Goal: Task Accomplishment & Management: Complete application form

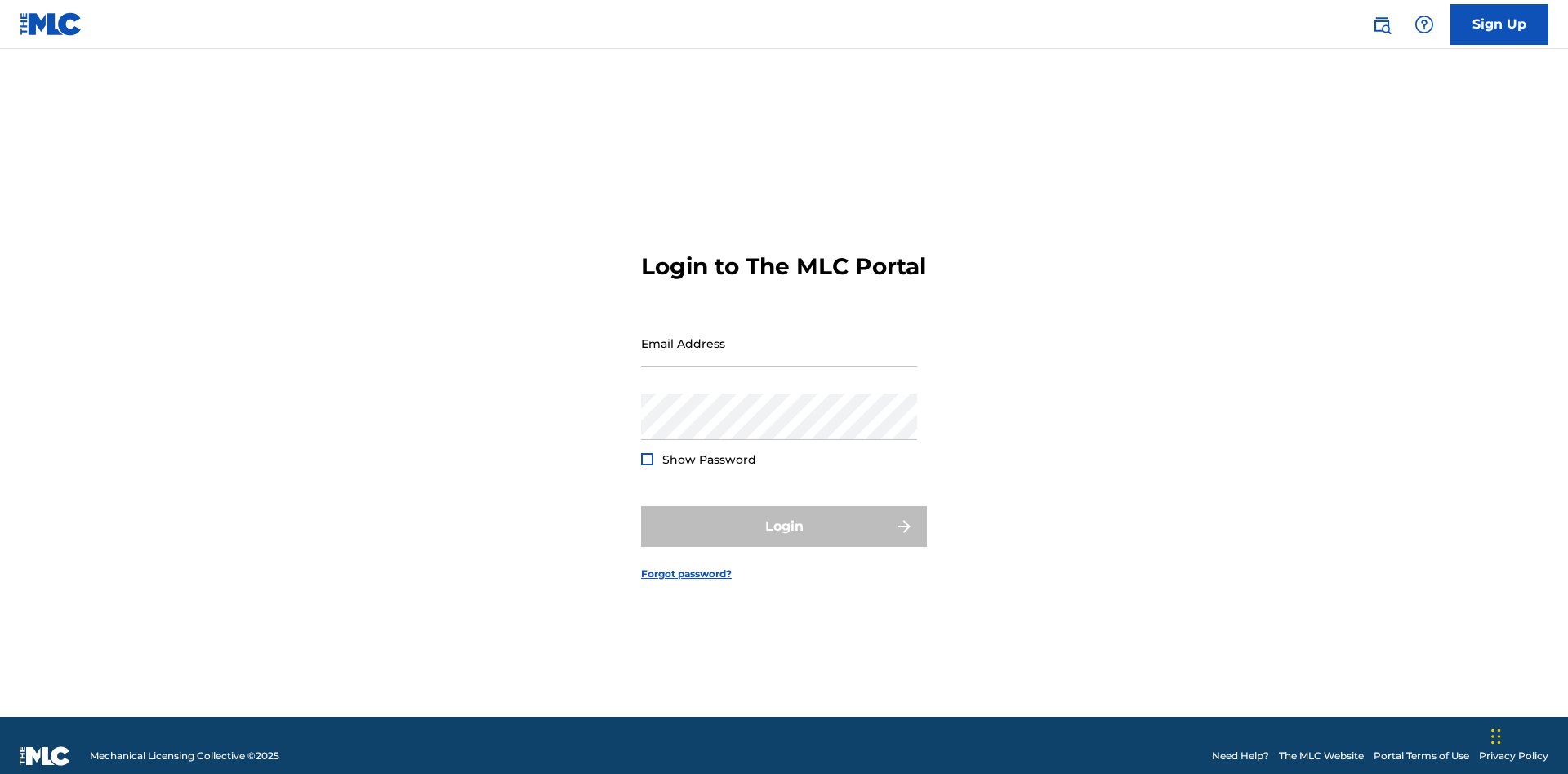
scroll to position [22, 0]
click at [1499, 23] on link "Sign Up" at bounding box center [1499, 23] width 98 height 40
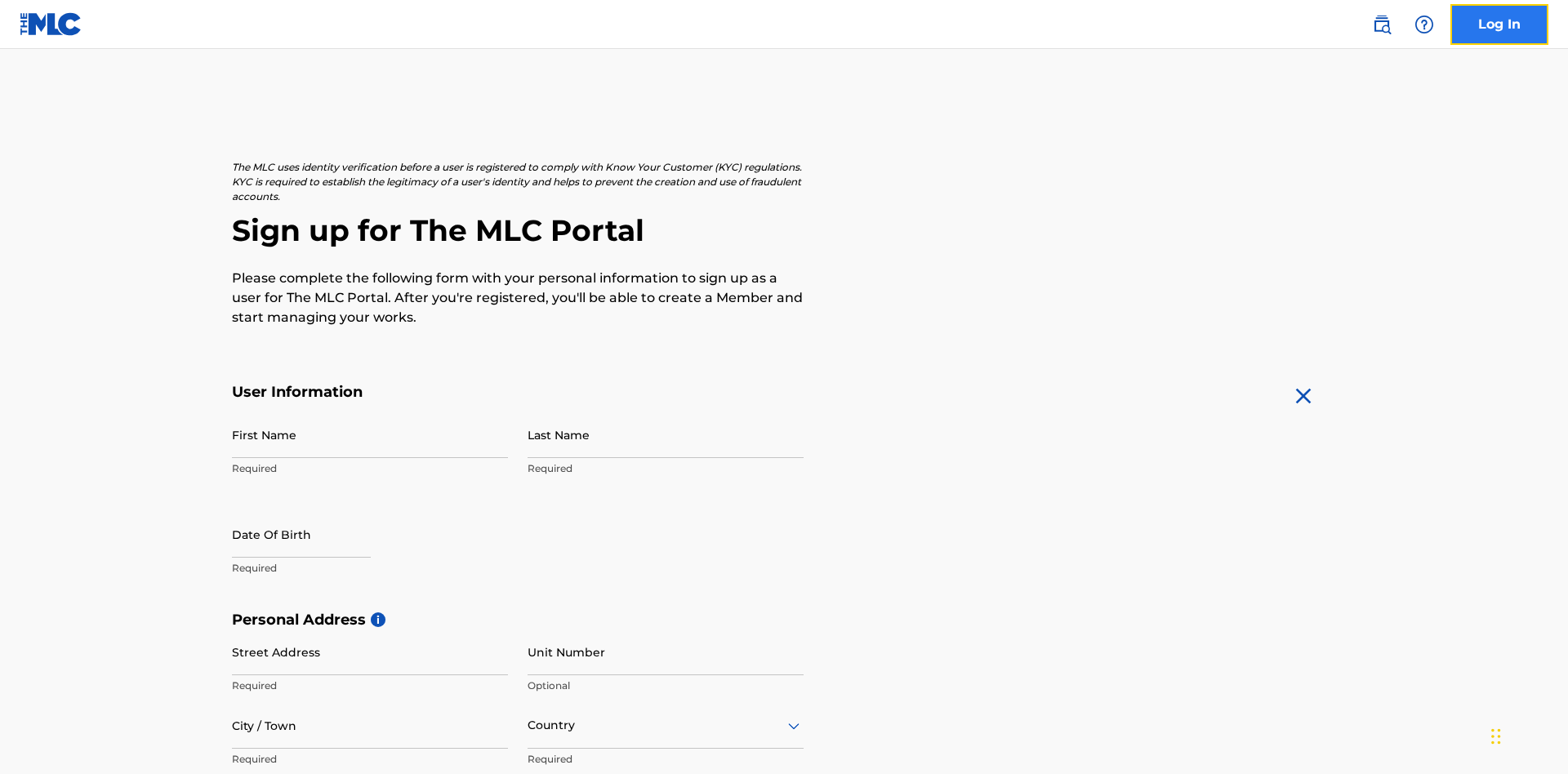
scroll to position [313, 0]
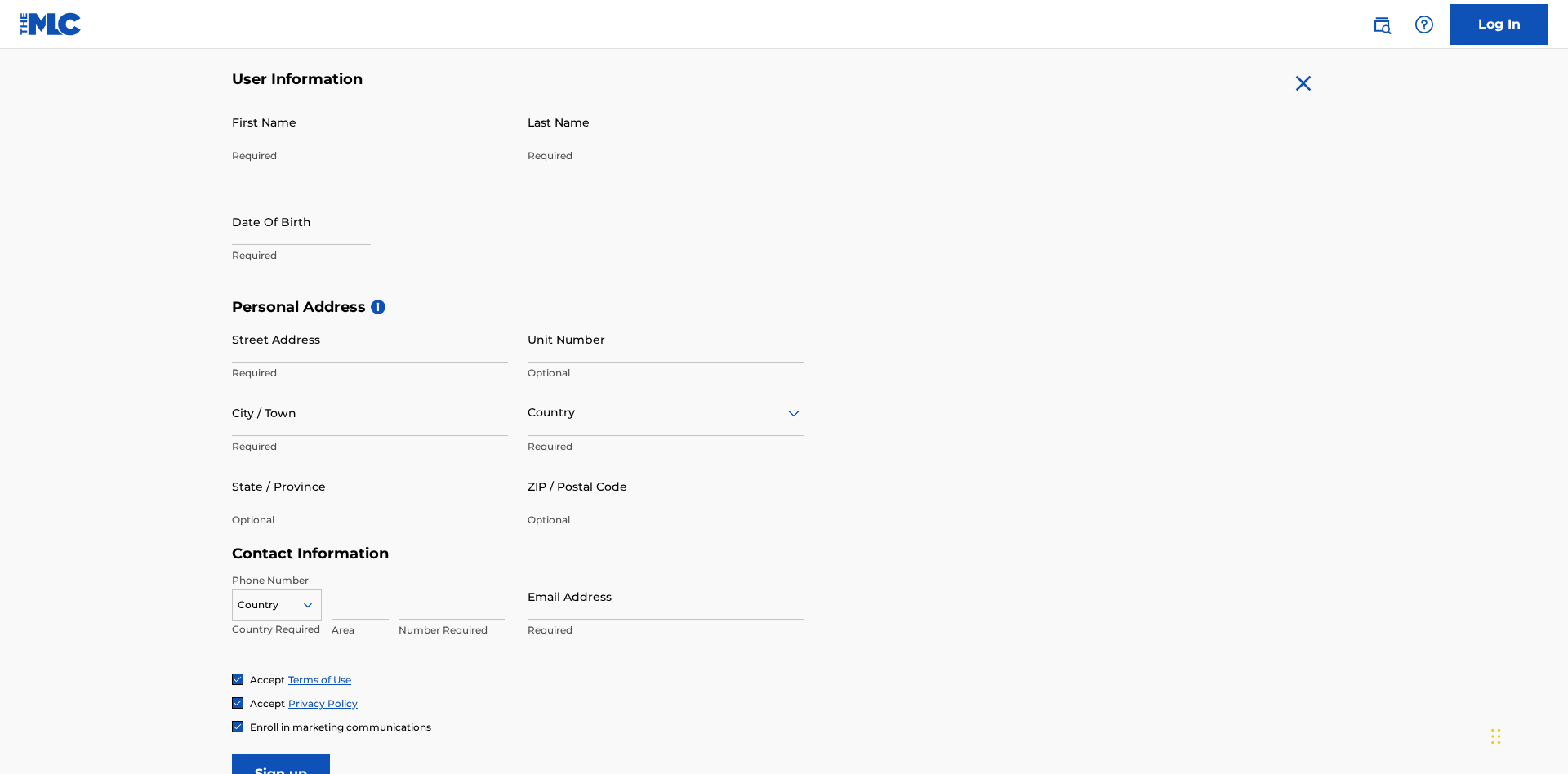
click at [370, 121] on input "First Name" at bounding box center [370, 122] width 276 height 47
type input "[PERSON_NAME]"
click at [665, 121] on input "Last Name" at bounding box center [665, 122] width 276 height 47
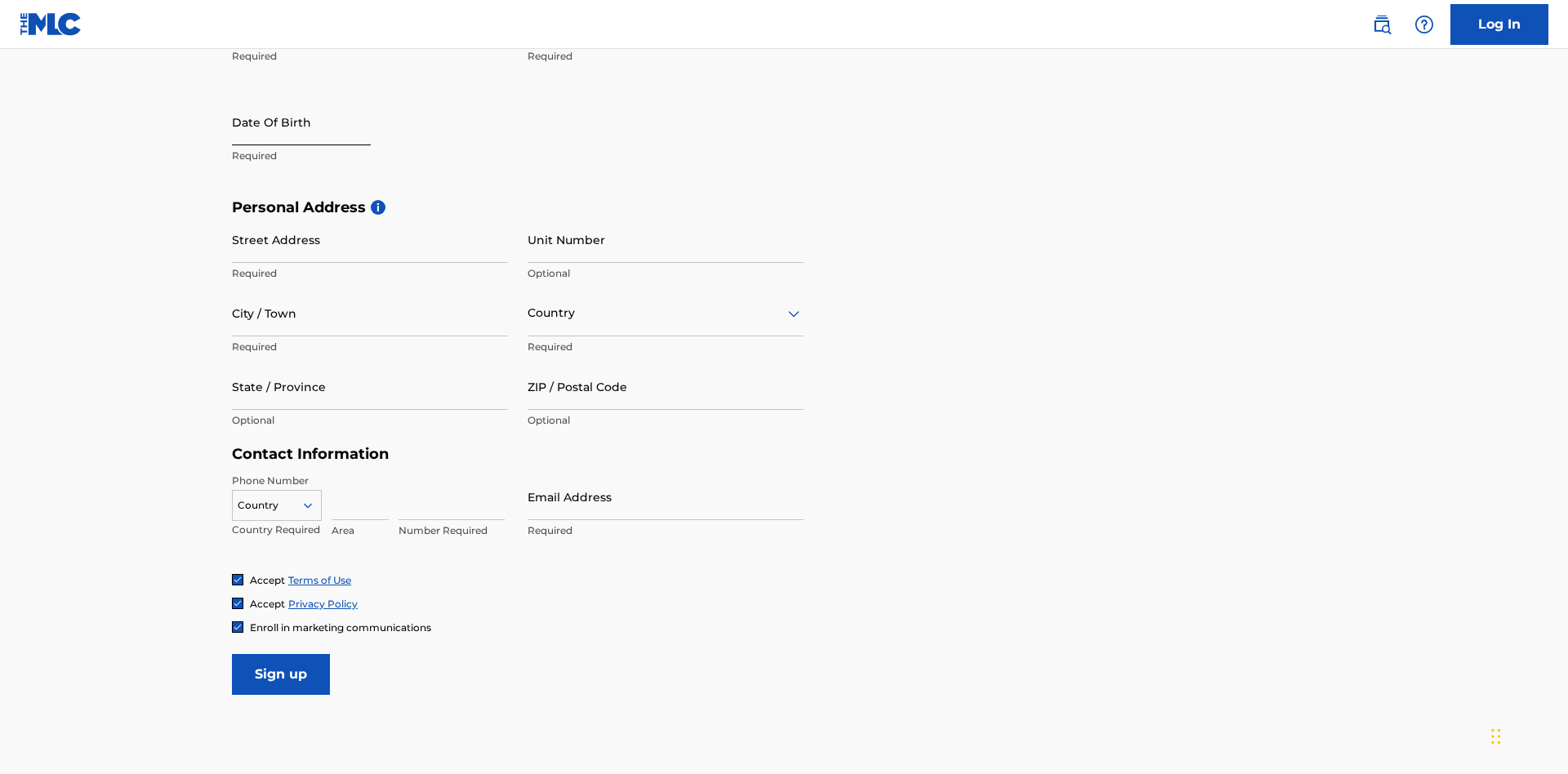
type input "Ribble"
click at [315, 123] on input "text" at bounding box center [302, 122] width 139 height 47
select select "9"
select select "2025"
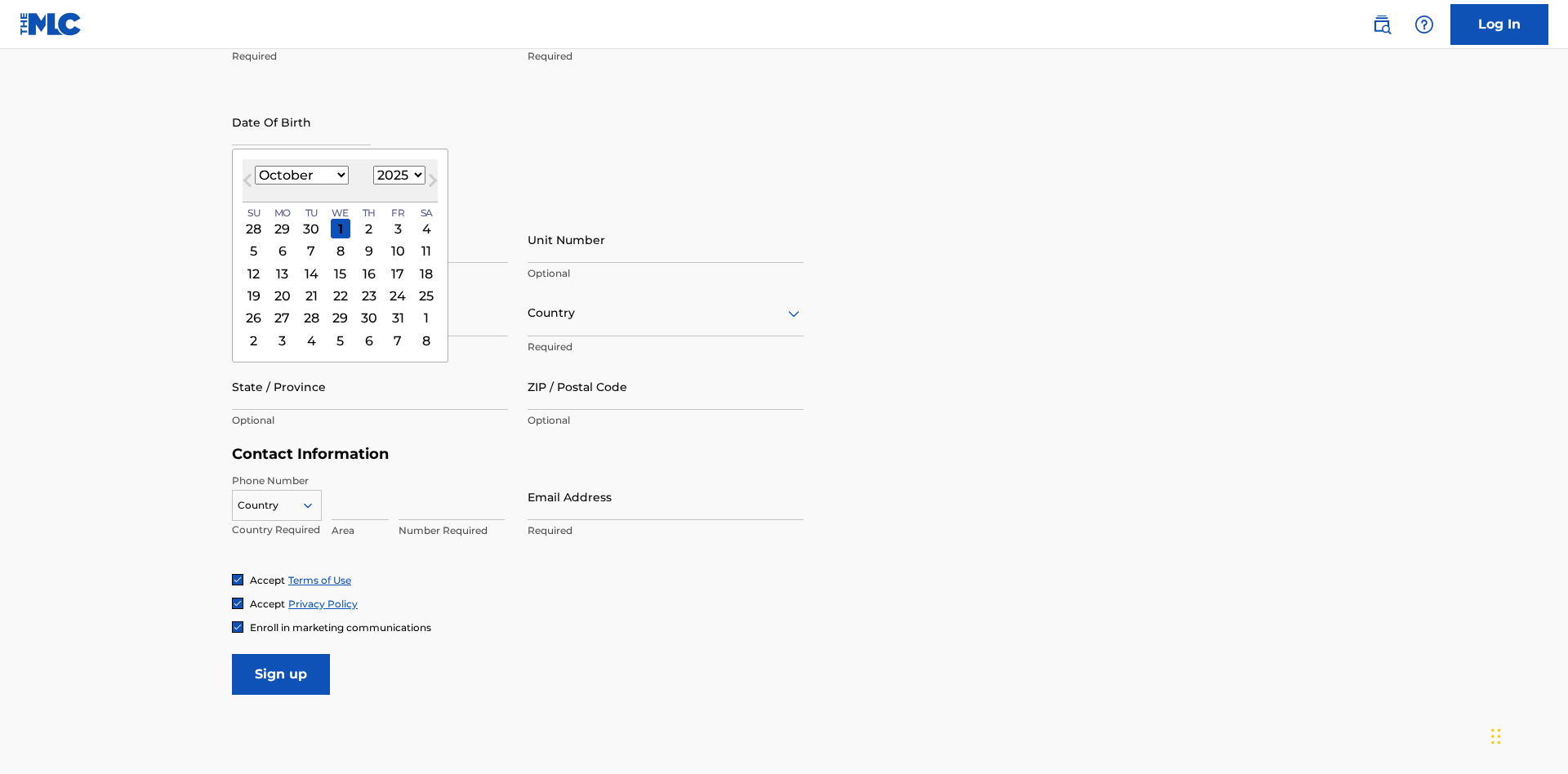
click at [301, 175] on select "January February March April May June July August September October November De…" at bounding box center [302, 175] width 94 height 19
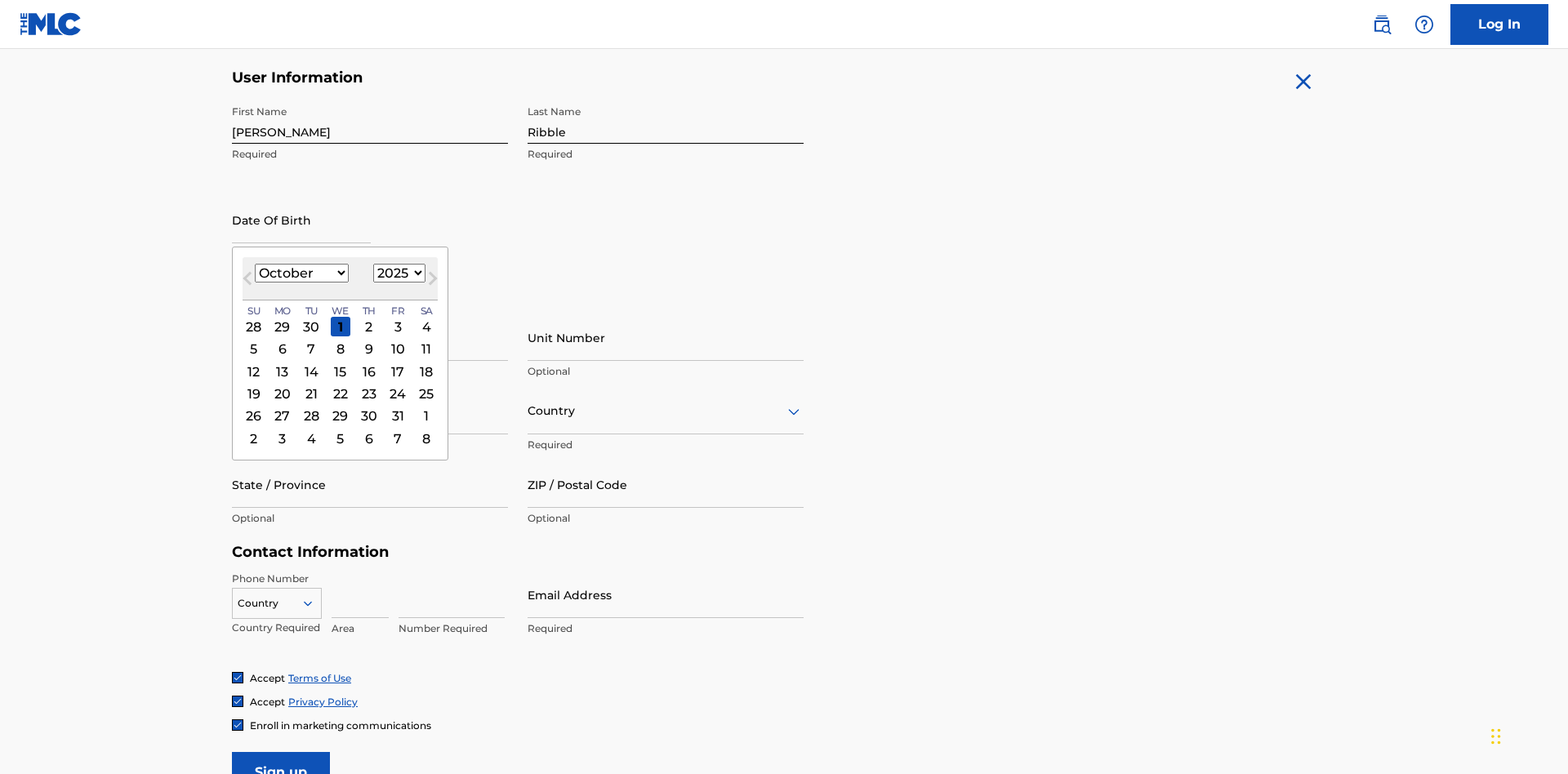
select select "0"
click at [396, 272] on select "1900 1901 1902 1903 1904 1905 1906 1907 1908 1909 1910 1911 1912 1913 1914 1915…" at bounding box center [399, 273] width 53 height 19
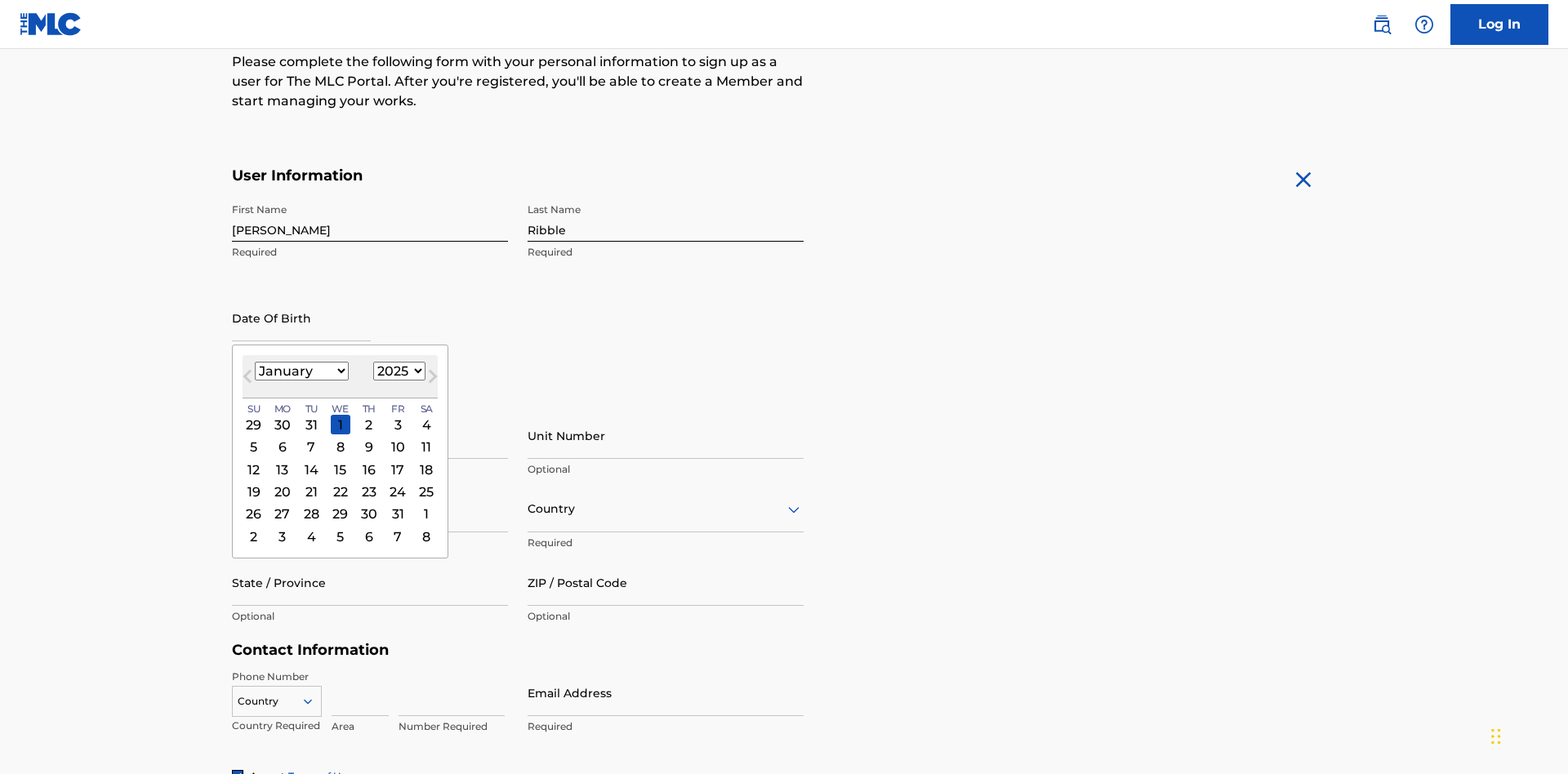
select select "1985"
click at [396, 371] on select "1900 1901 1902 1903 1904 1905 1906 1907 1908 1909 1910 1911 1912 1913 1914 1915…" at bounding box center [399, 371] width 53 height 19
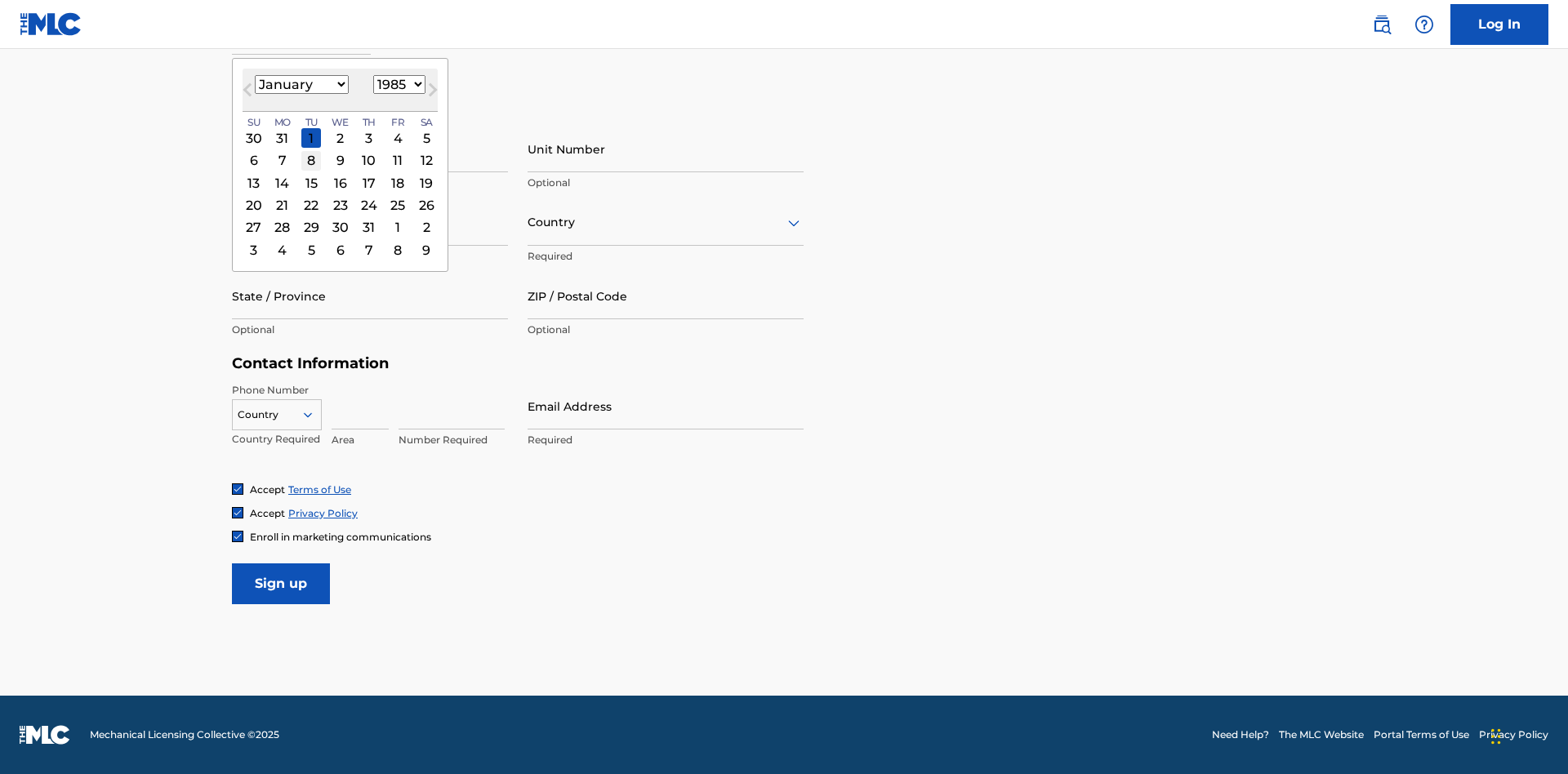
click at [310, 160] on div "8" at bounding box center [311, 161] width 20 height 20
type input "January 8 1985"
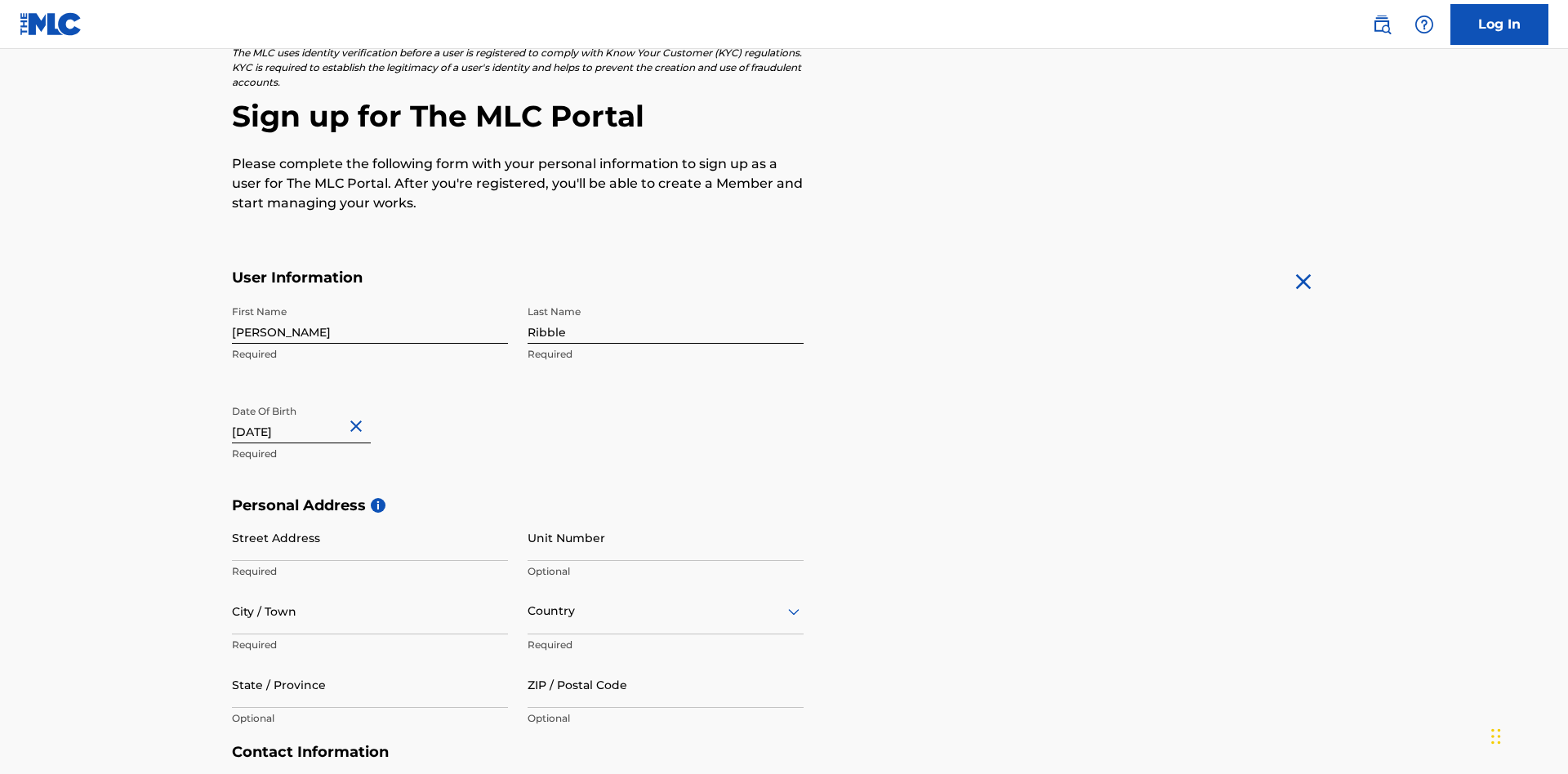
scroll to position [503, 0]
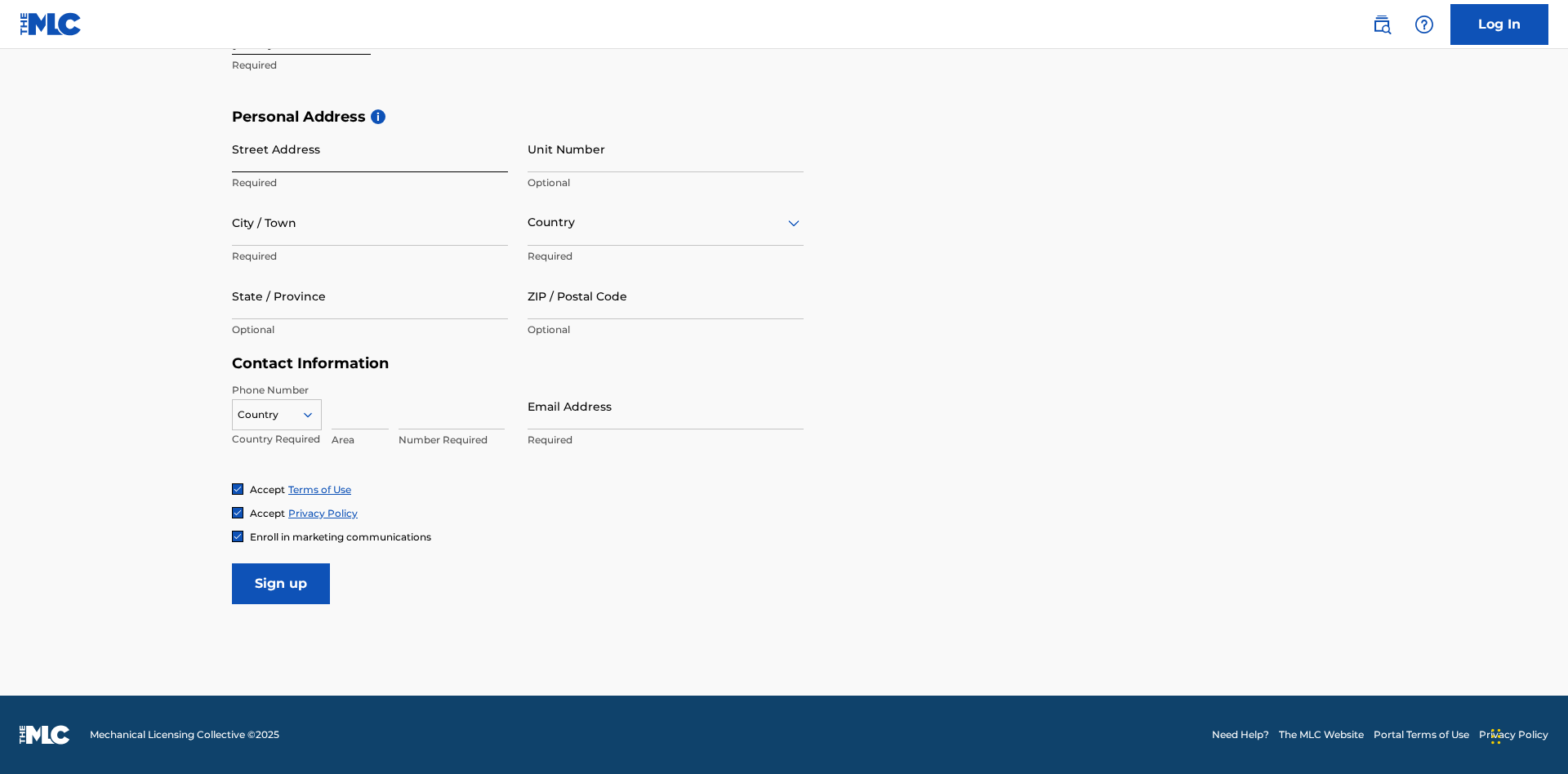
click at [370, 148] on input "Street Address" at bounding box center [370, 149] width 276 height 47
type input "9909 Elks Run Rd"
click at [370, 222] on input "City / Town" at bounding box center [370, 223] width 276 height 47
type input "Roseville"
click at [528, 222] on input "text" at bounding box center [528, 223] width 3 height 17
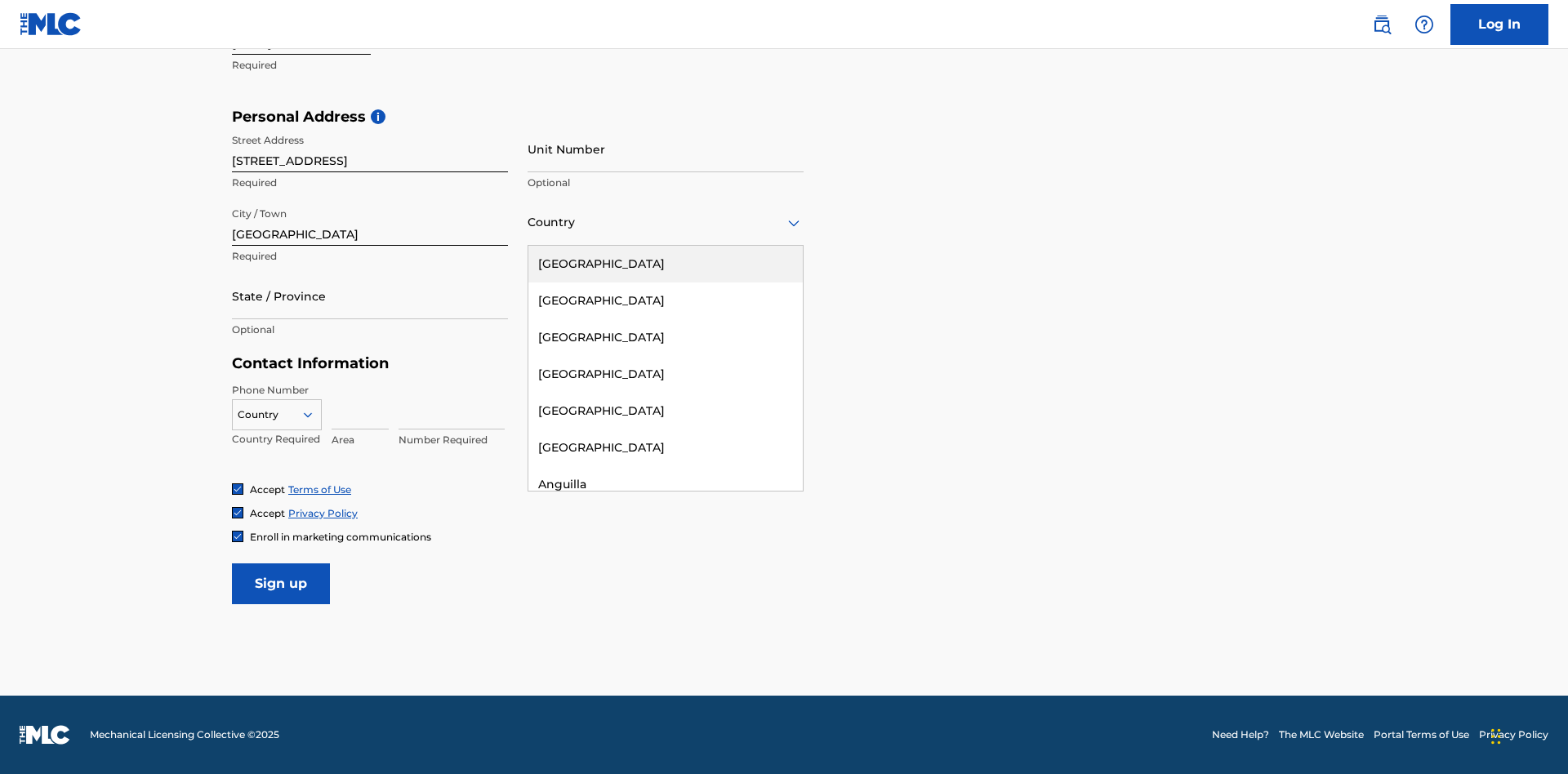
click at [665, 264] on div "United States" at bounding box center [665, 264] width 274 height 37
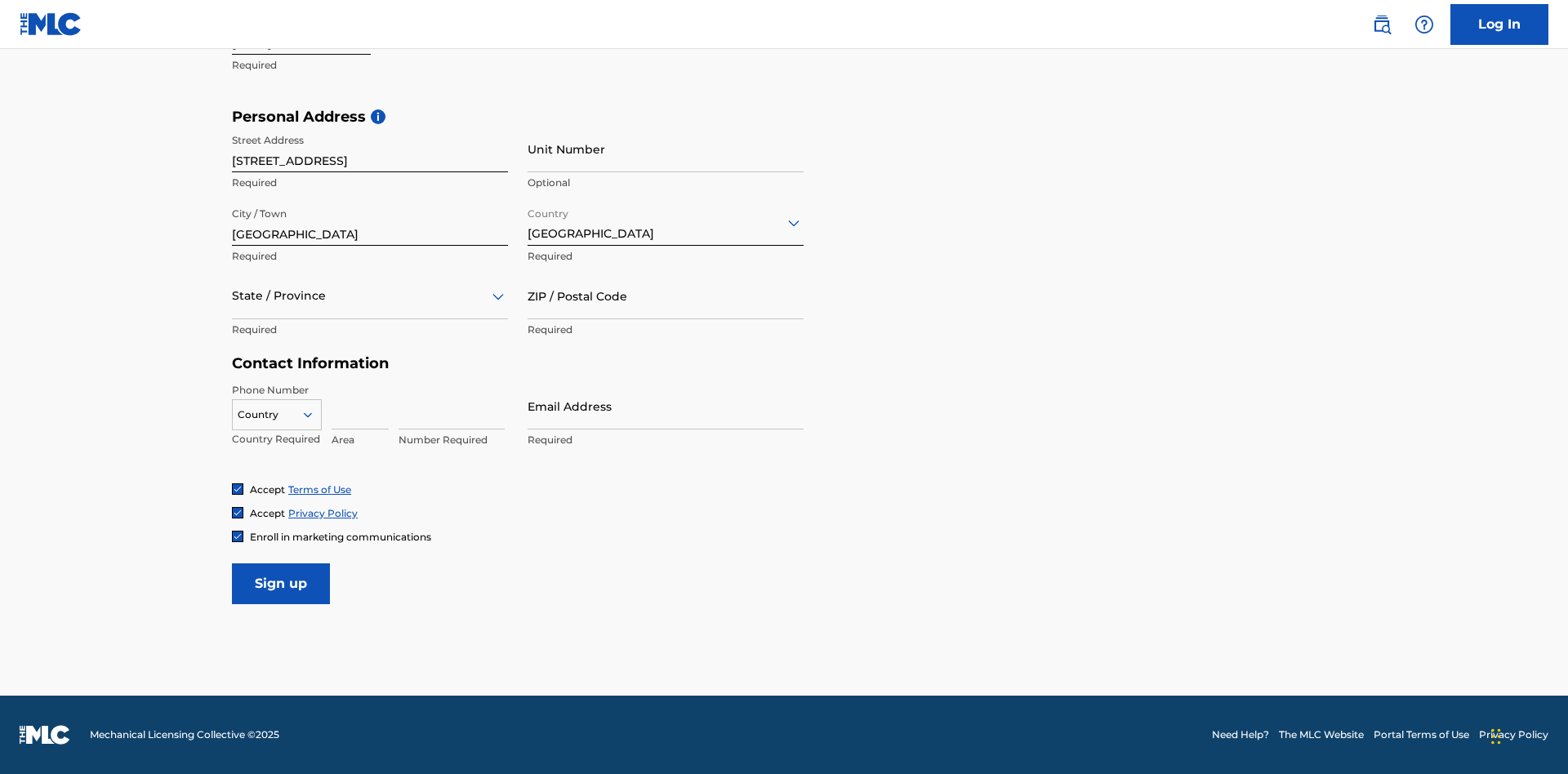
click at [370, 296] on div at bounding box center [370, 296] width 276 height 21
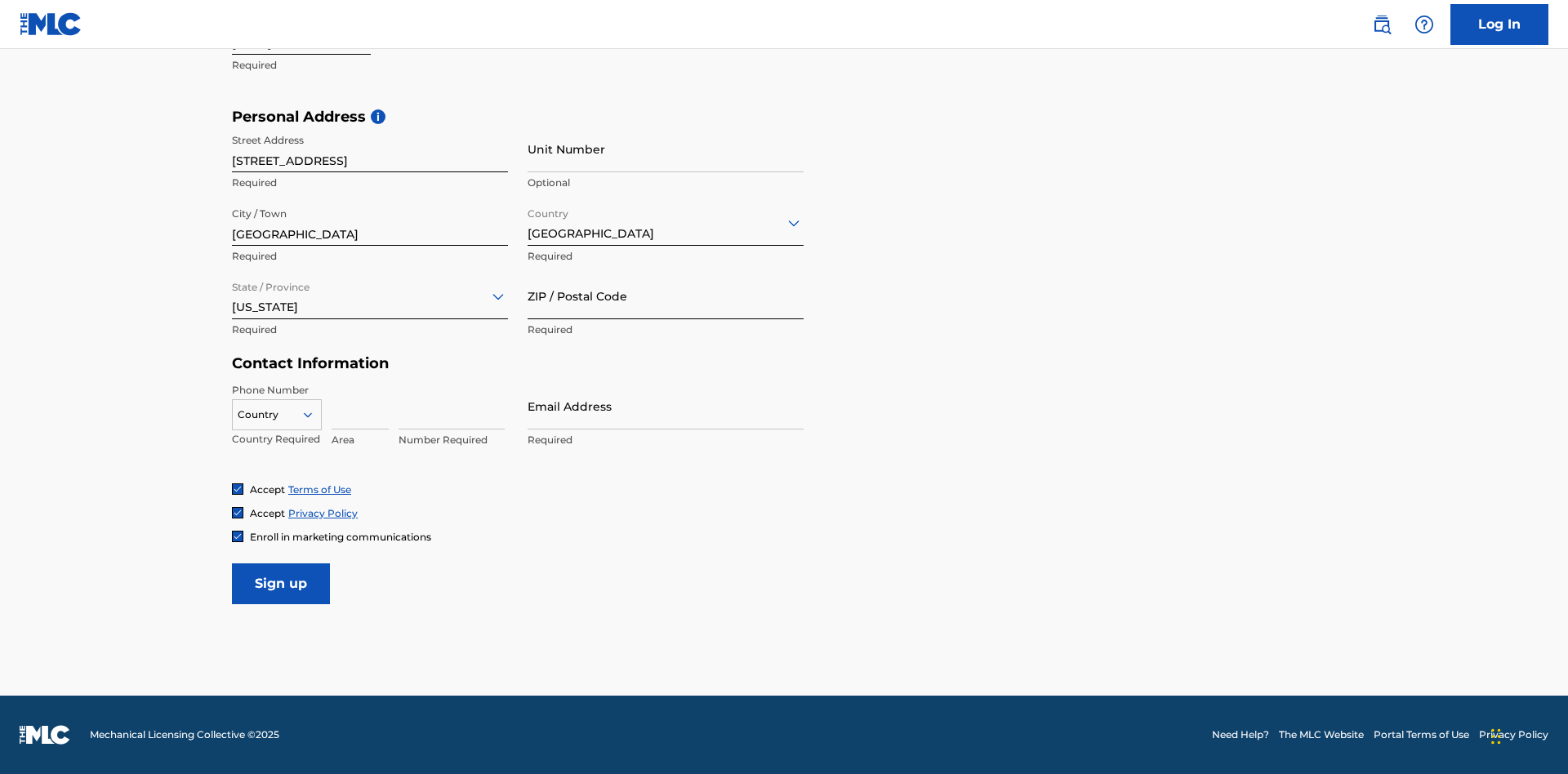
click at [665, 296] on input "ZIP / Postal Code" at bounding box center [665, 296] width 276 height 47
type input "43777"
click at [315, 414] on icon at bounding box center [308, 415] width 15 height 15
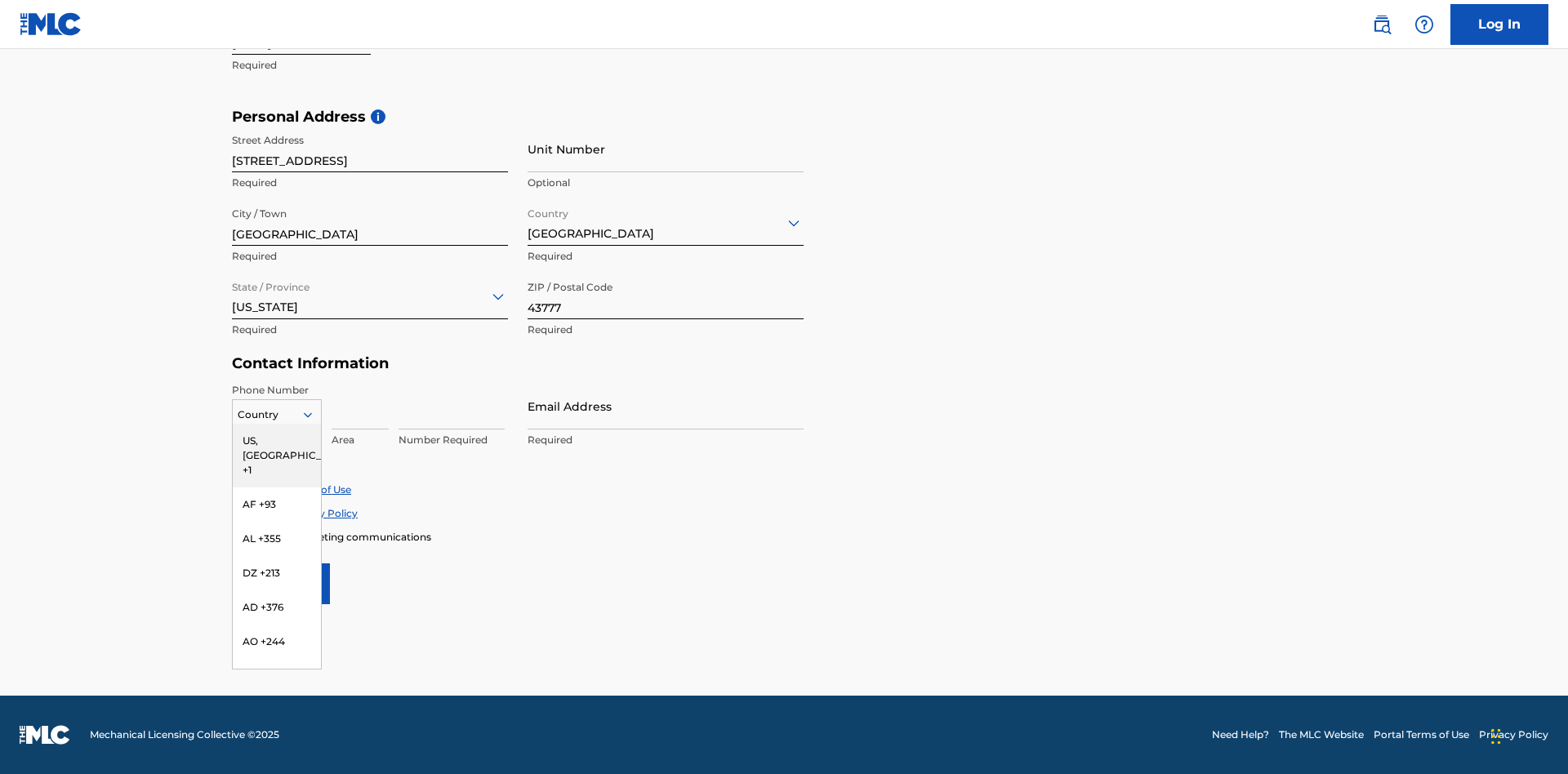
click at [277, 440] on div "US, [GEOGRAPHIC_DATA] +1" at bounding box center [277, 456] width 88 height 64
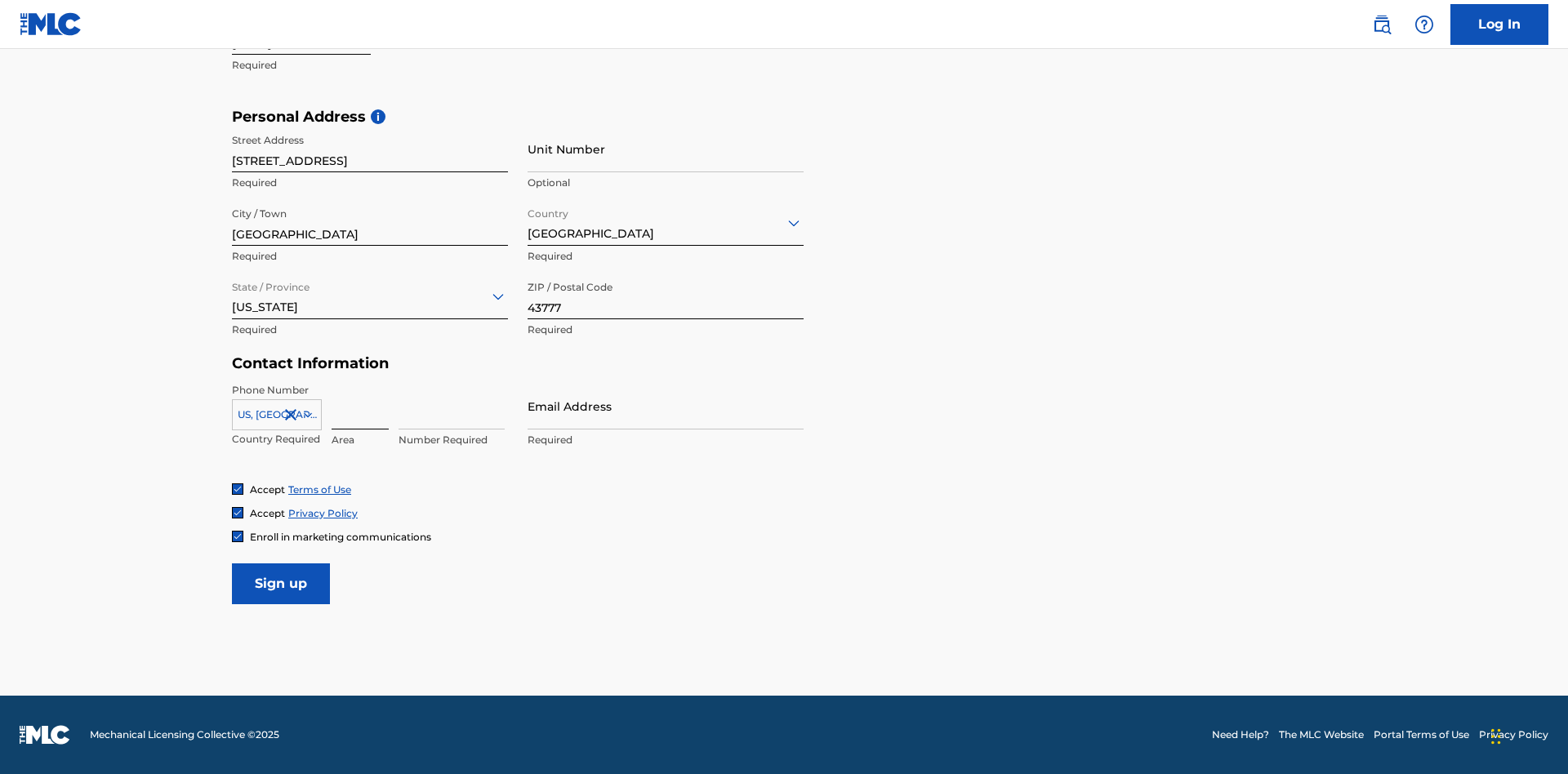
click at [360, 406] on input at bounding box center [360, 407] width 57 height 47
type input "740"
click at [452, 406] on input at bounding box center [451, 407] width 106 height 47
type input "8086351"
click at [665, 406] on input "Email Address" at bounding box center [665, 407] width 276 height 47
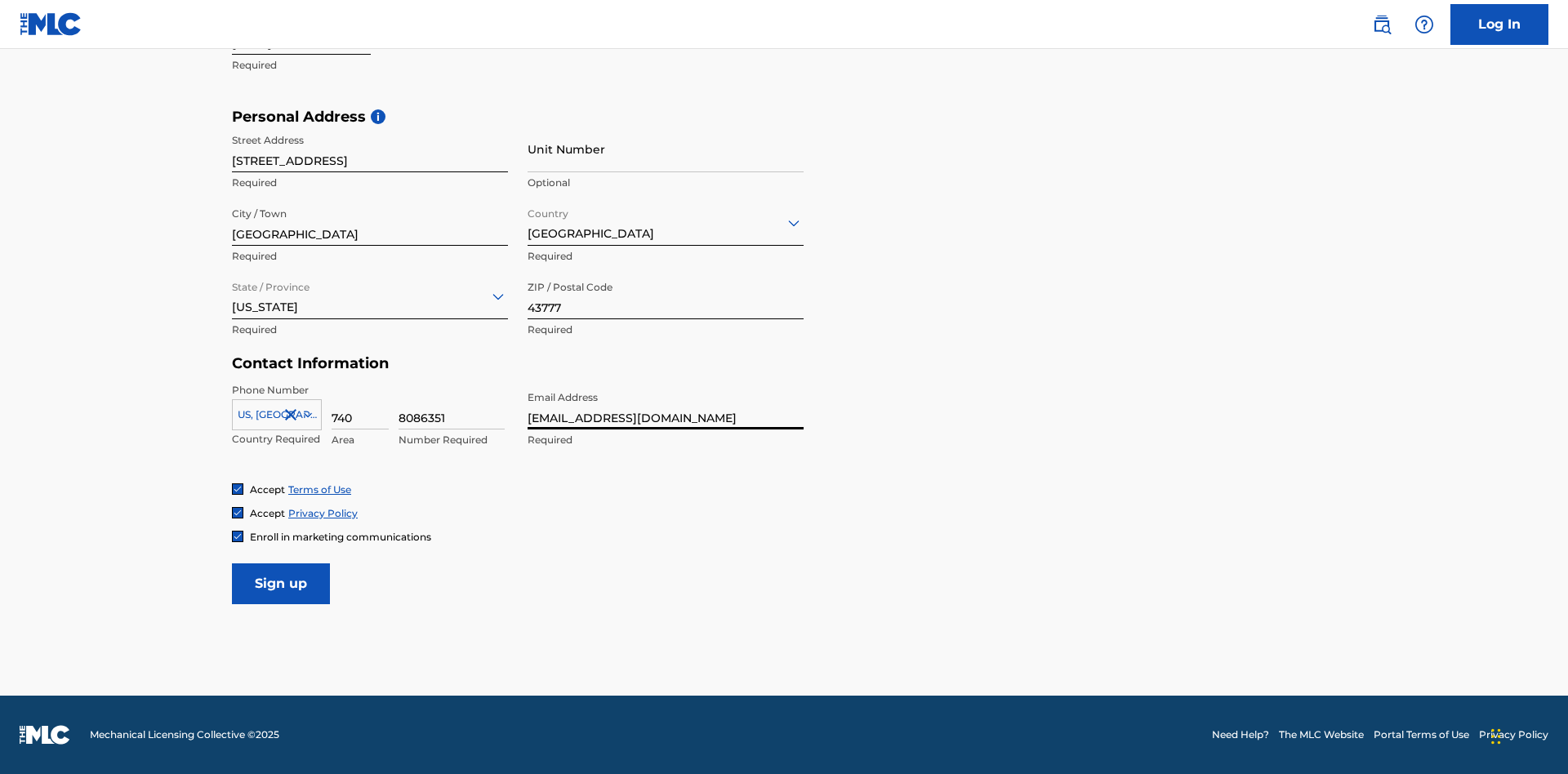
scroll to position [0, 41]
type input "[EMAIL_ADDRESS][DOMAIN_NAME]"
click at [281, 583] on input "Sign up" at bounding box center [281, 583] width 98 height 40
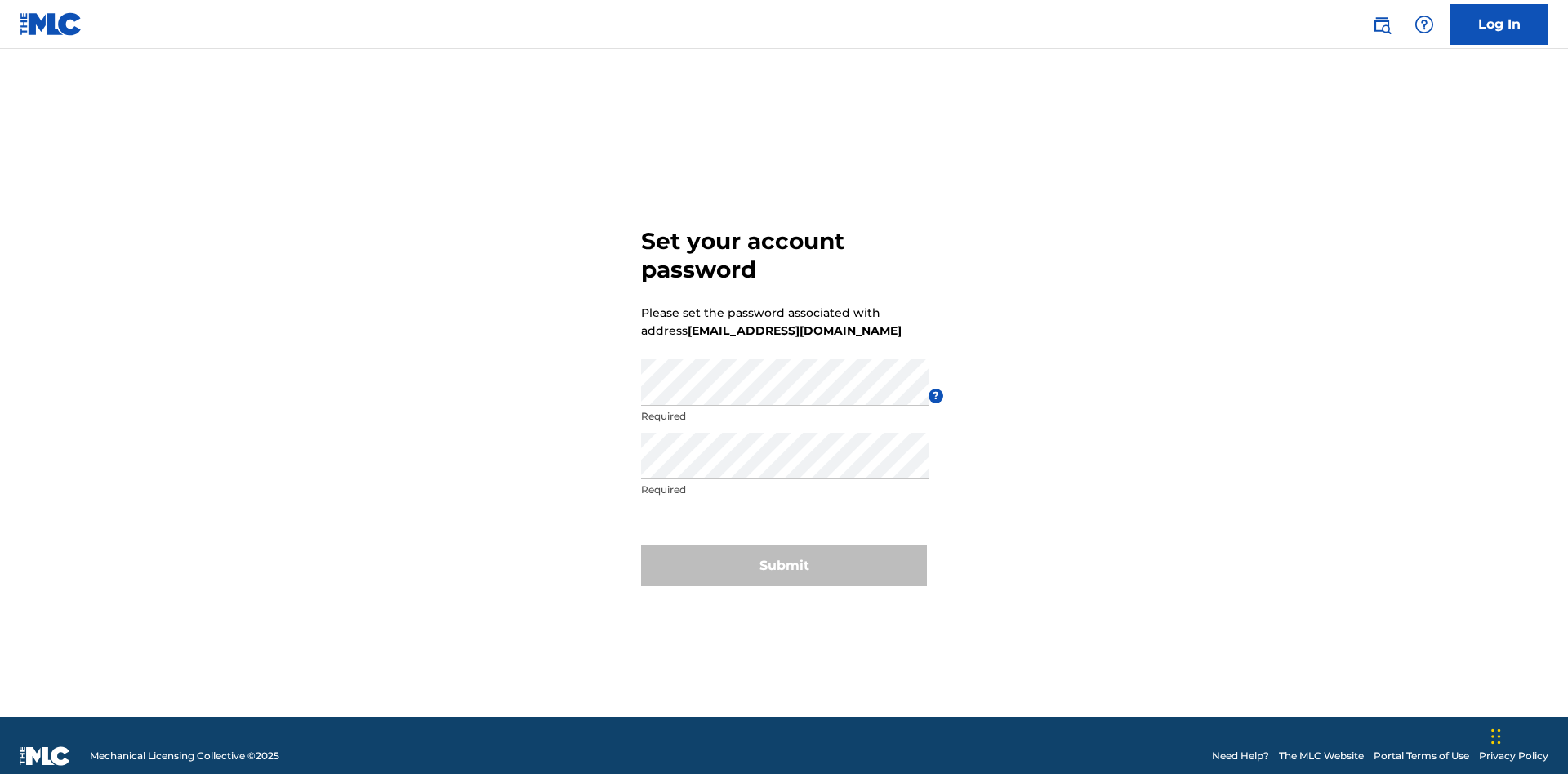
scroll to position [22, 0]
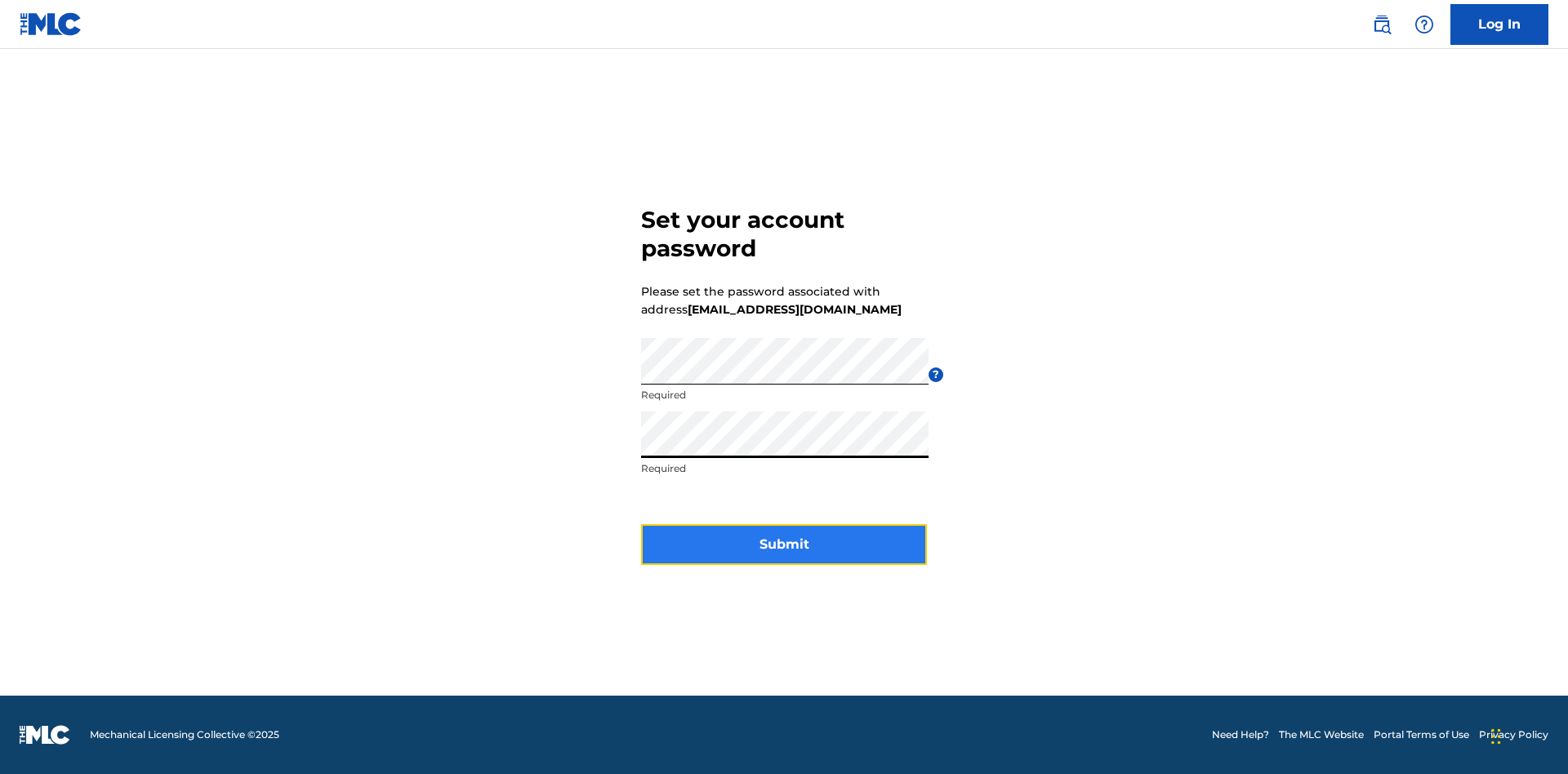
click at [784, 554] on button "Submit" at bounding box center [784, 544] width 286 height 40
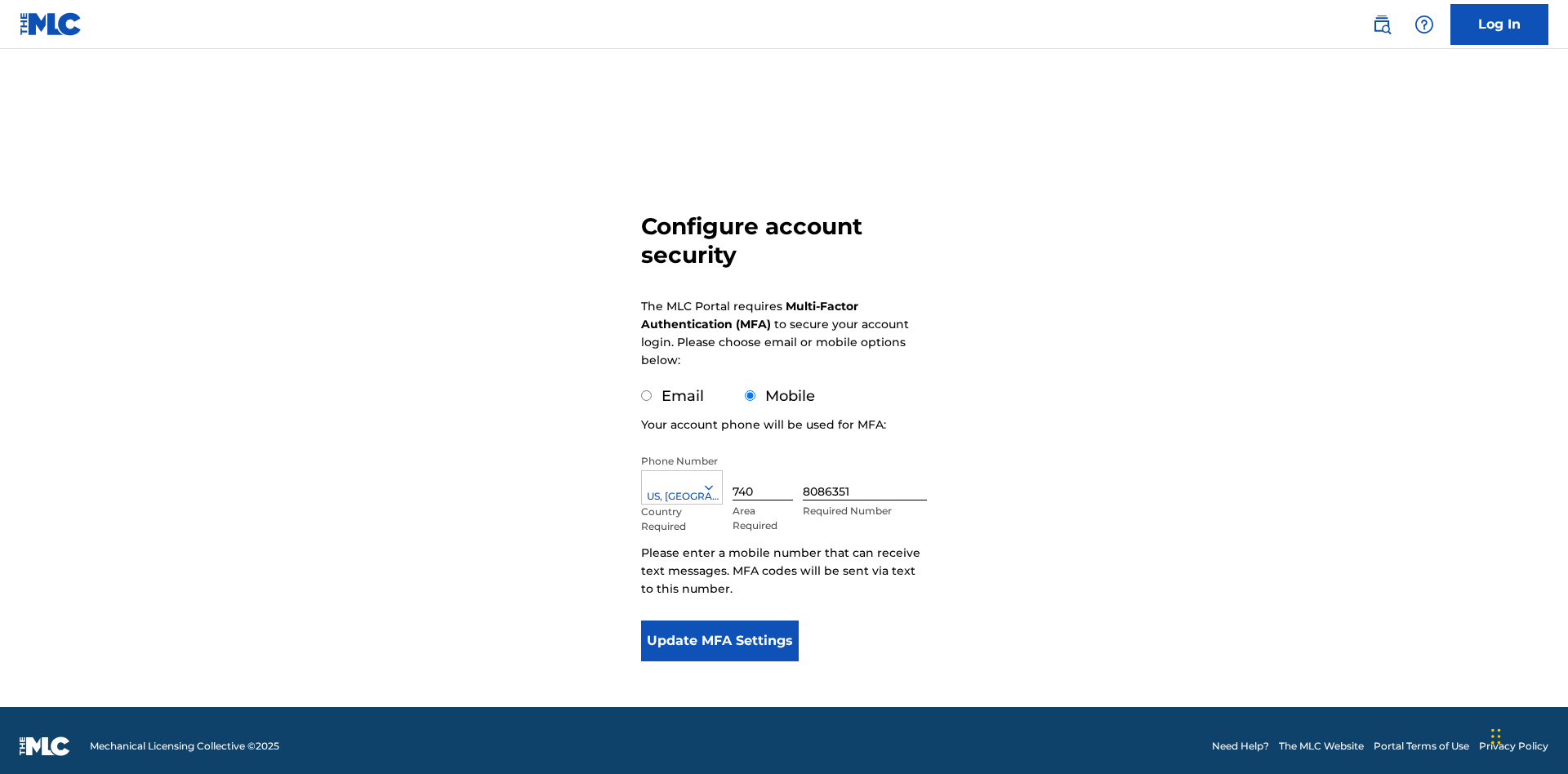
scroll to position [16, 0]
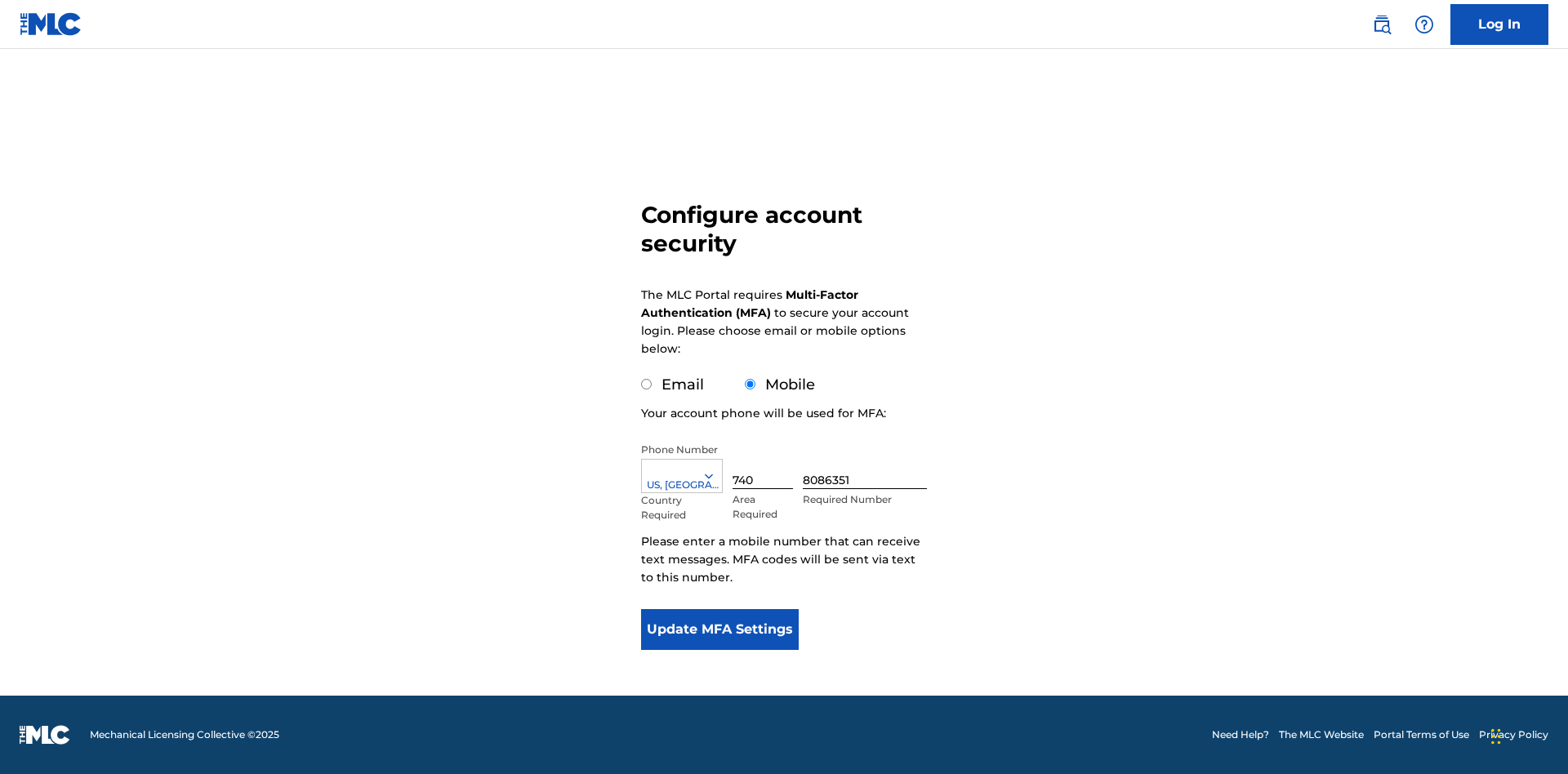
click at [751, 384] on input "Mobile" at bounding box center [750, 383] width 10 height 10
click at [715, 476] on icon at bounding box center [709, 476] width 15 height 15
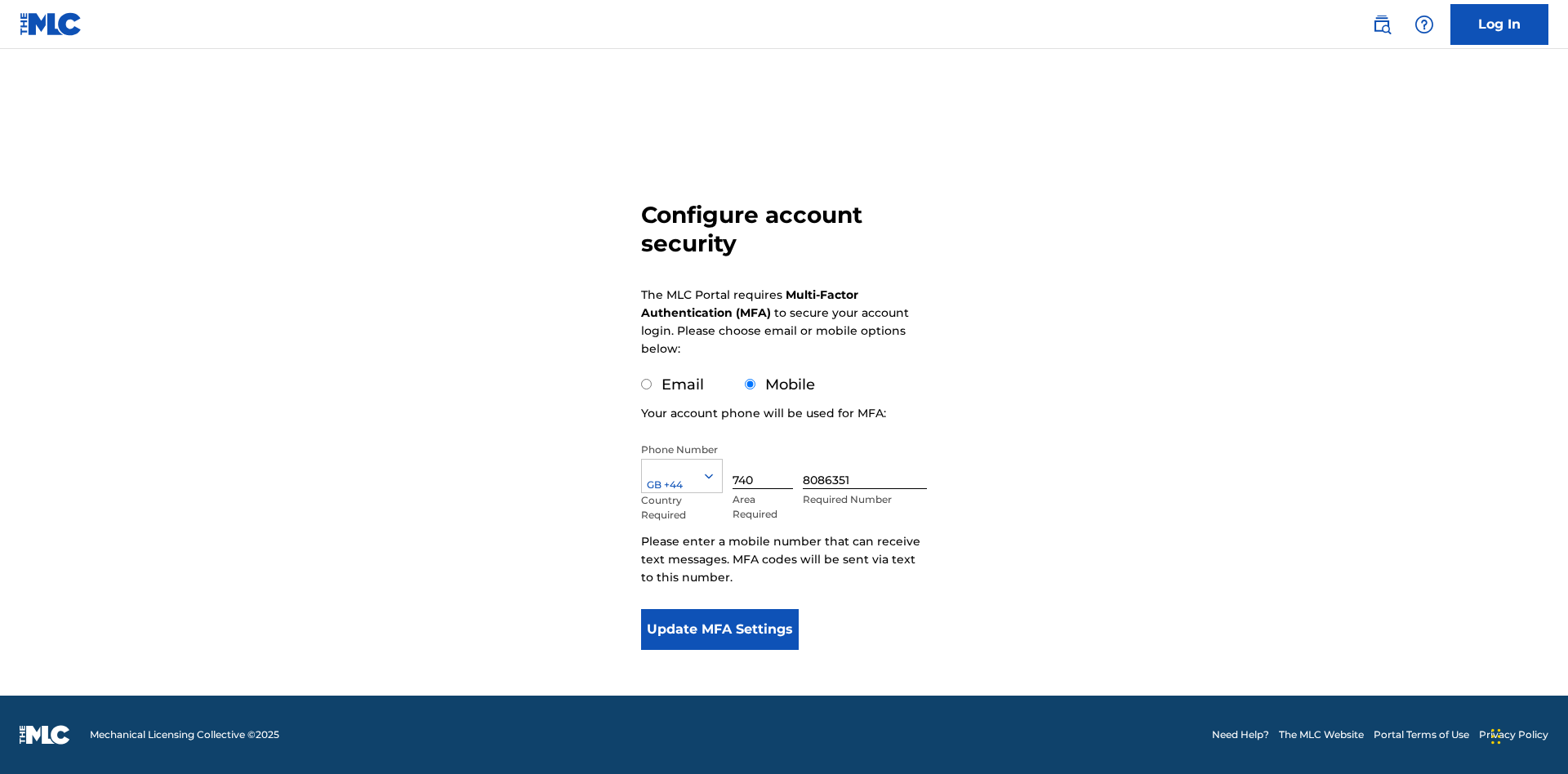
click at [766, 465] on input "740" at bounding box center [763, 466] width 60 height 47
type input "749"
click at [868, 465] on input "8086351" at bounding box center [864, 466] width 124 height 47
type input "2881350"
click at [720, 629] on button "Update MFA Settings" at bounding box center [720, 628] width 158 height 40
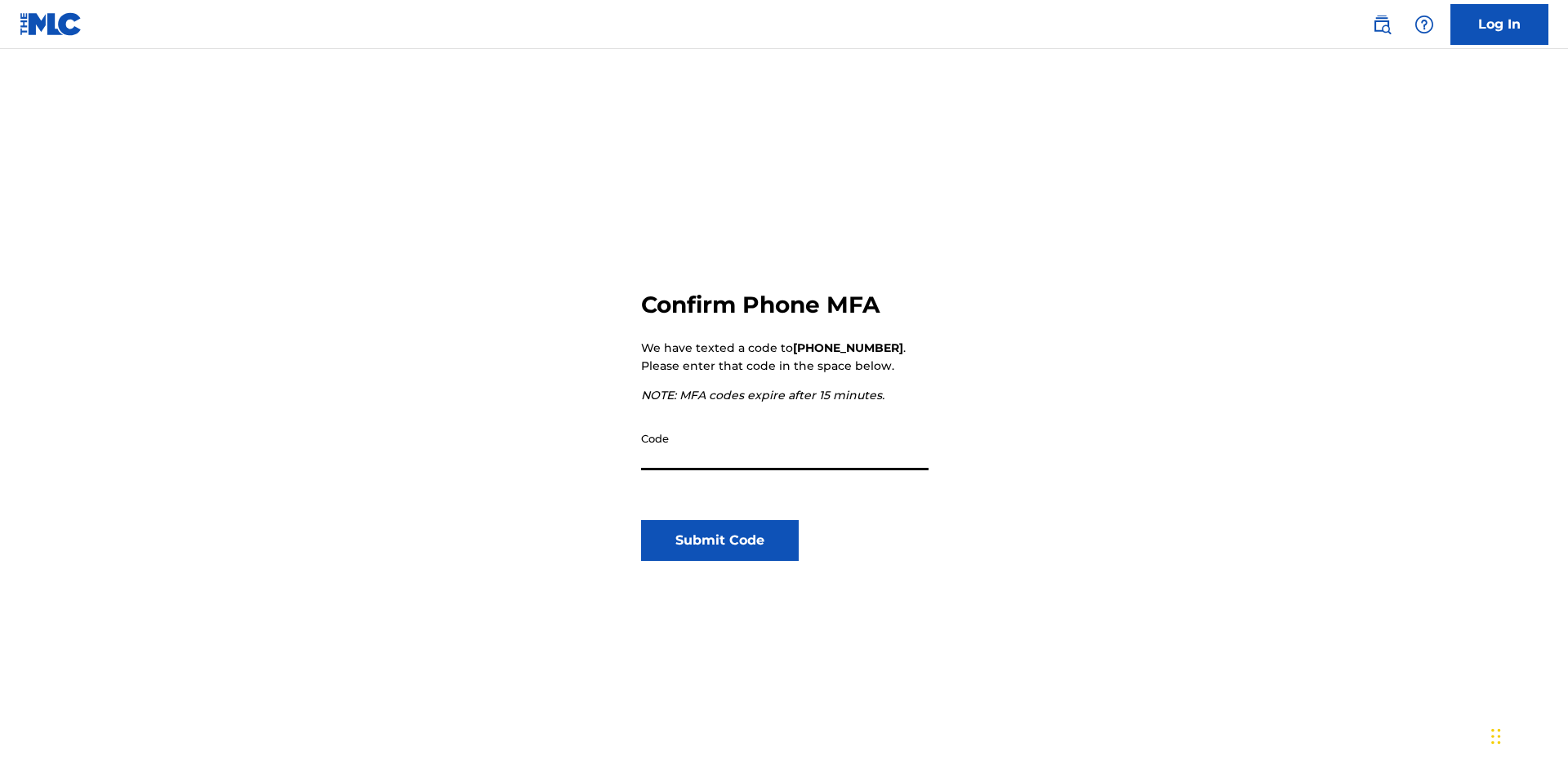
scroll to position [170, 0]
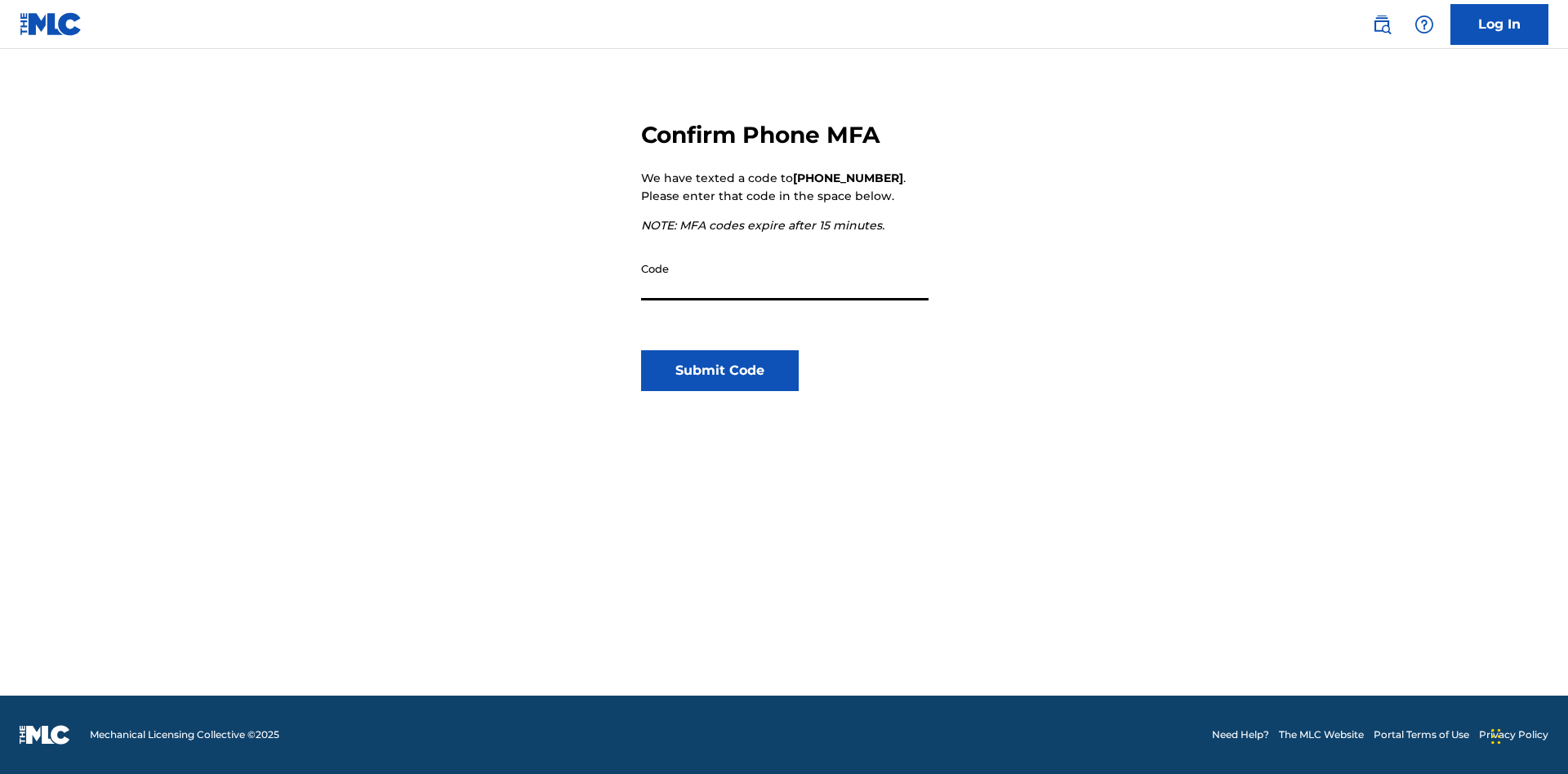
click at [784, 277] on input "Code" at bounding box center [784, 277] width 287 height 47
click at [720, 371] on button "Submit Code" at bounding box center [720, 370] width 158 height 40
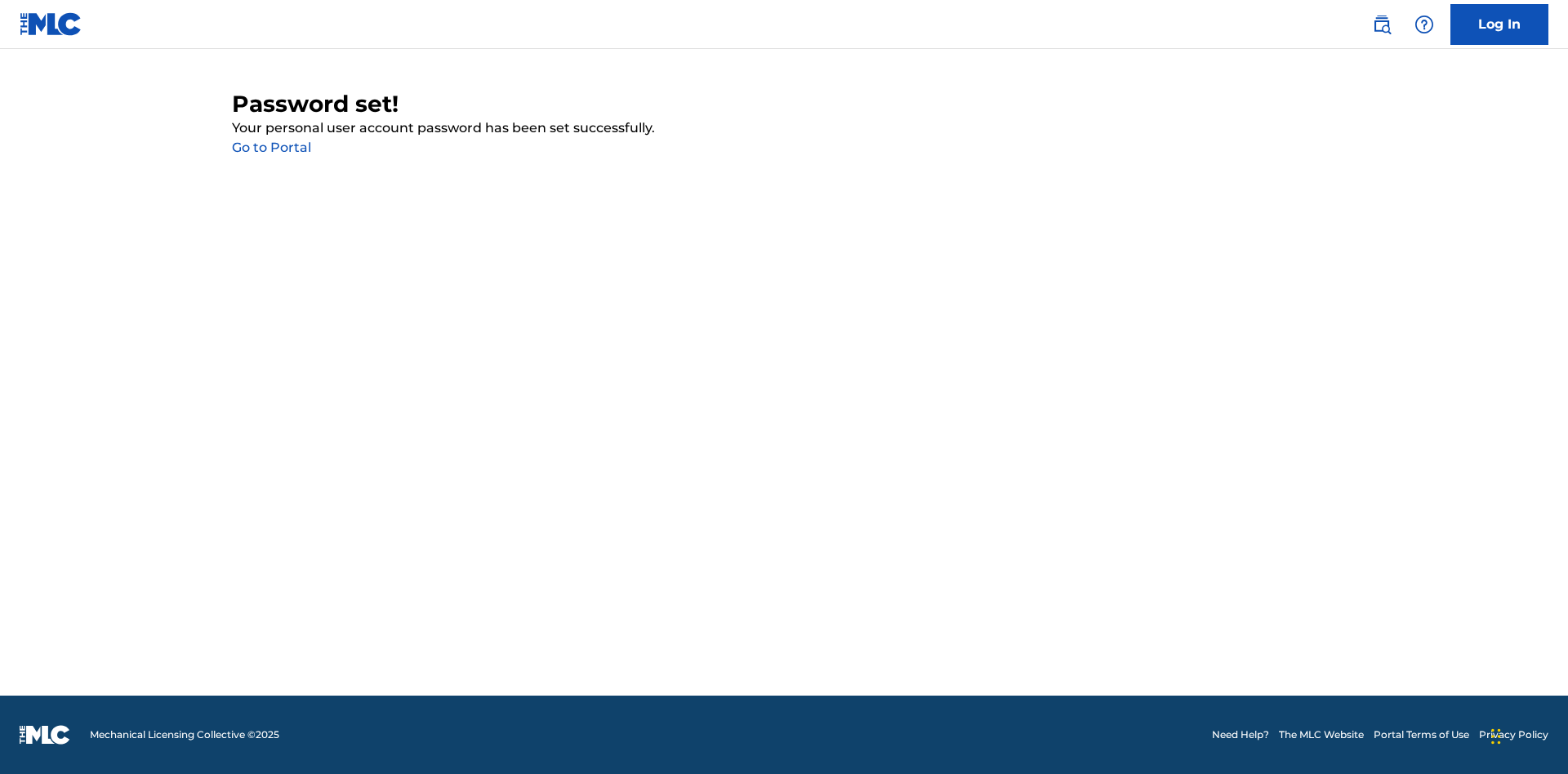
click at [272, 147] on link "Go to Portal" at bounding box center [272, 147] width 79 height 16
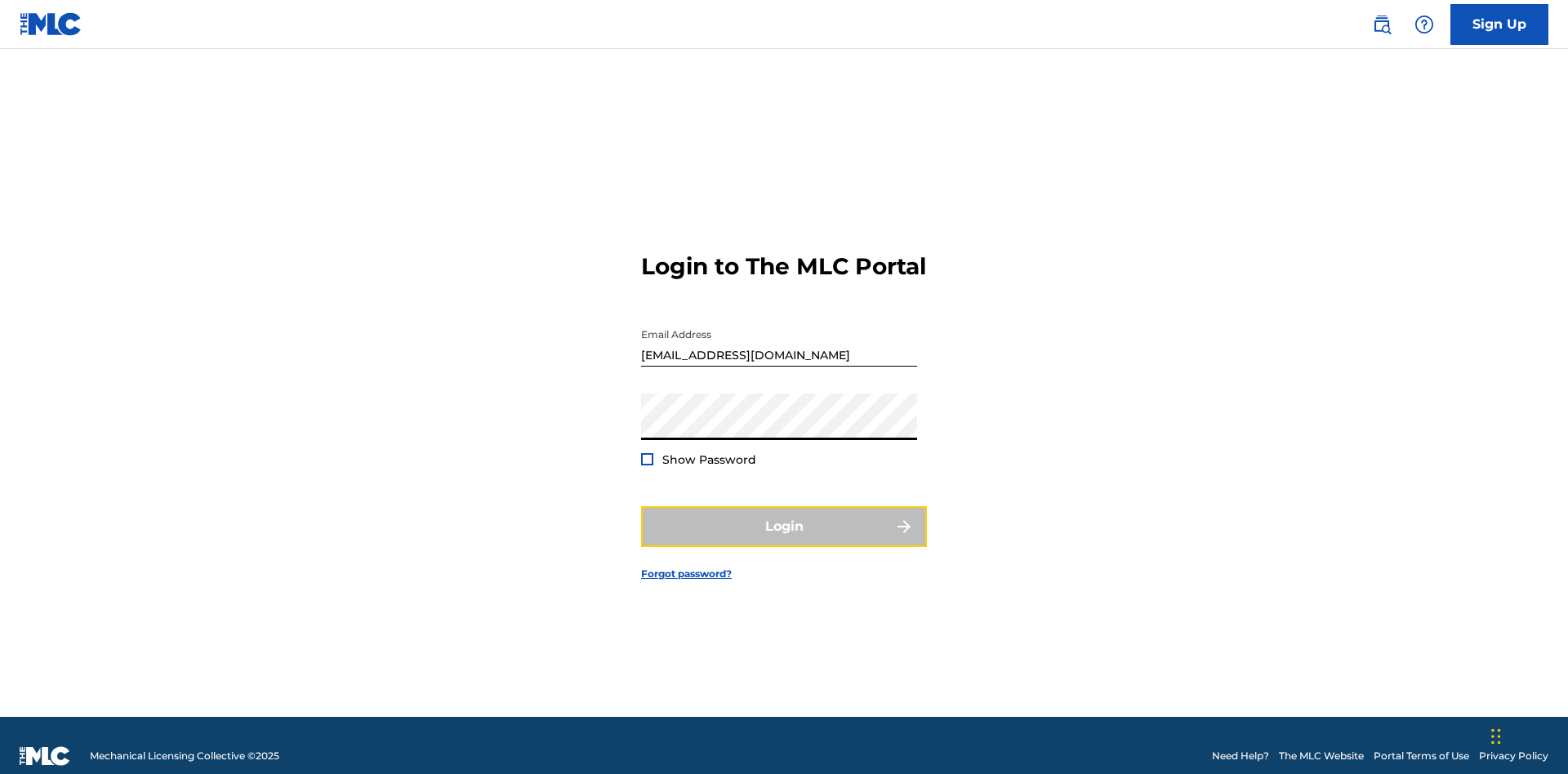
click at [784, 519] on button "Login" at bounding box center [784, 526] width 286 height 40
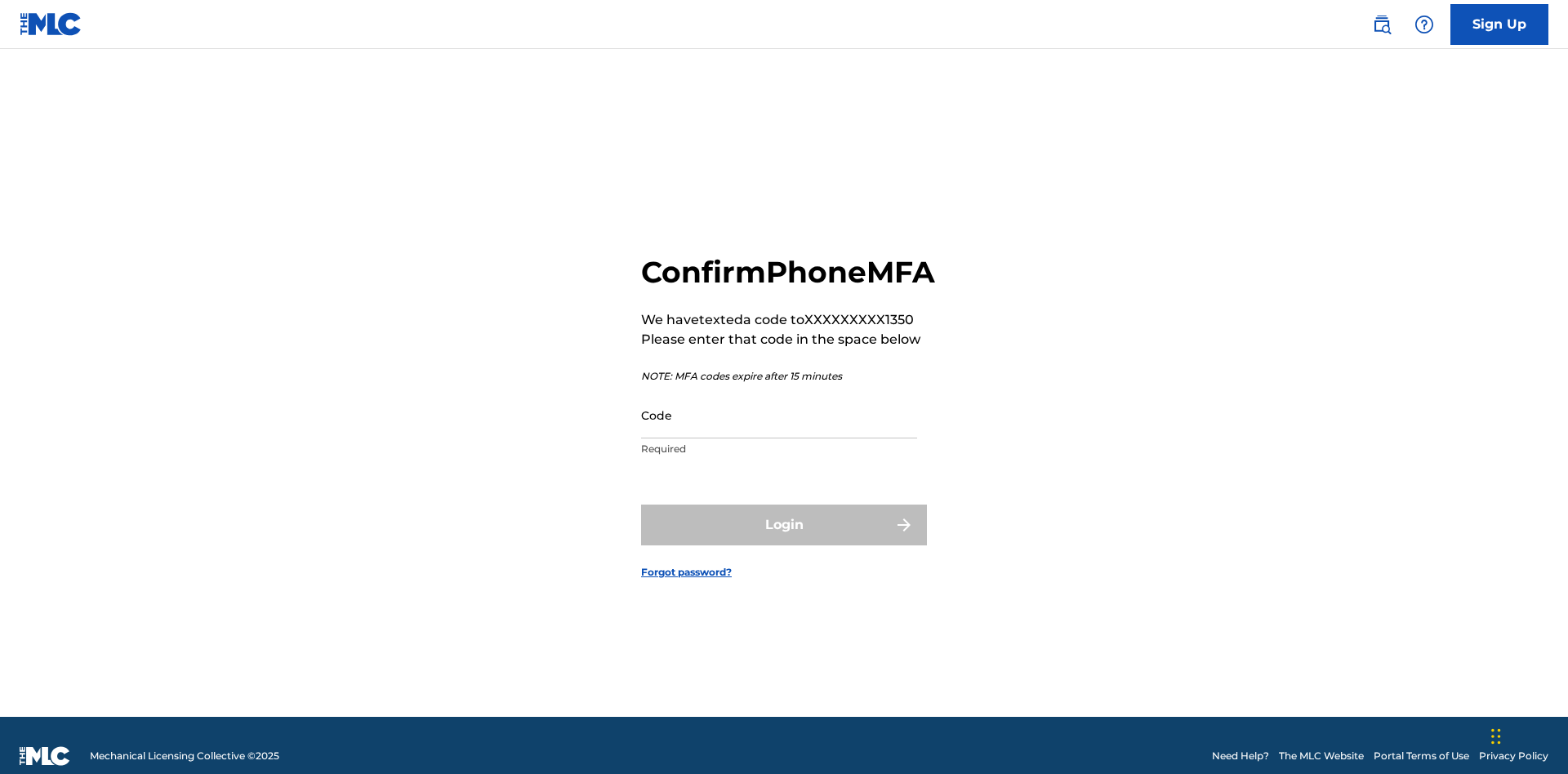
scroll to position [22, 0]
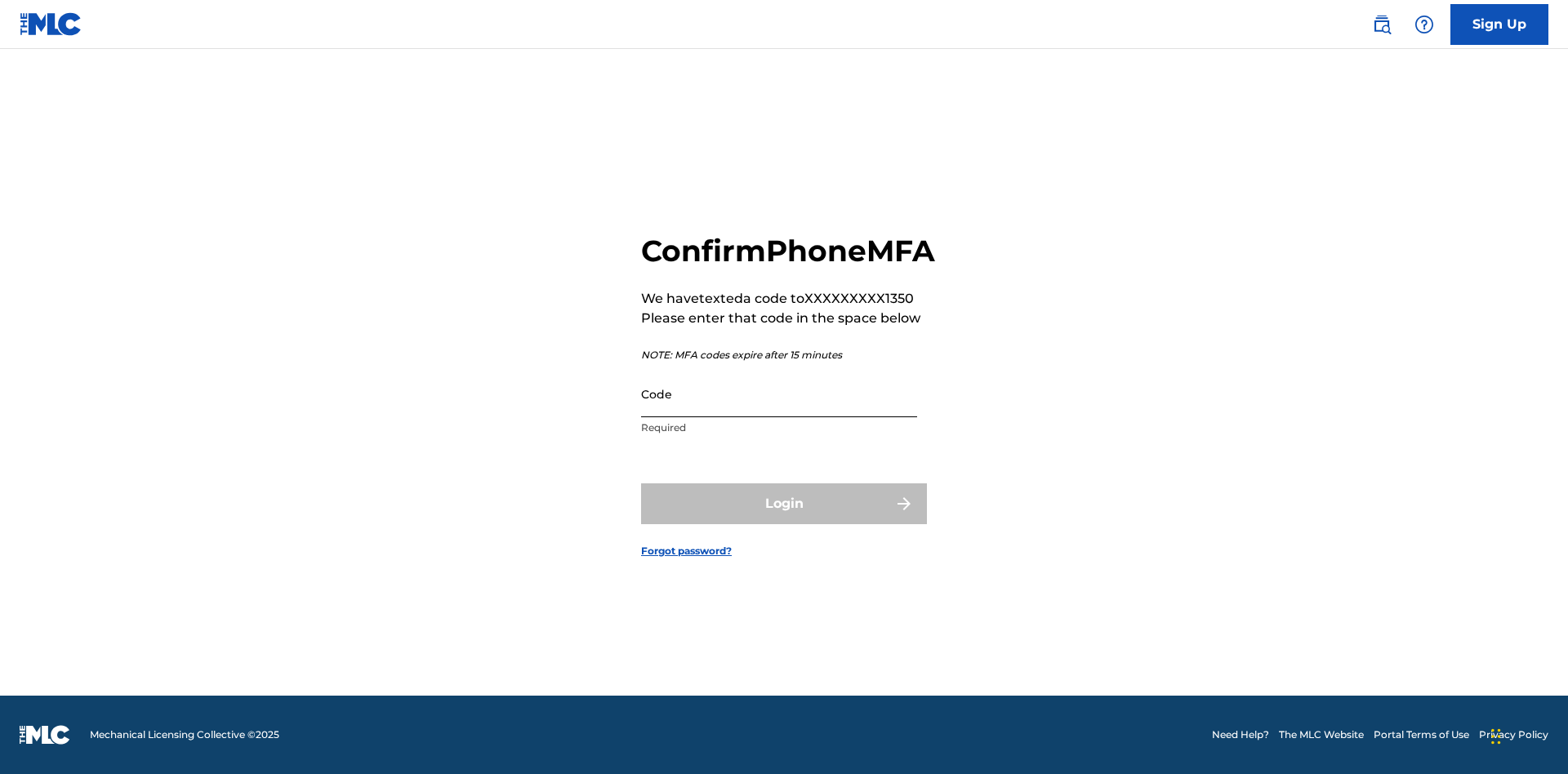
click at [779, 411] on input "Code" at bounding box center [779, 395] width 276 height 47
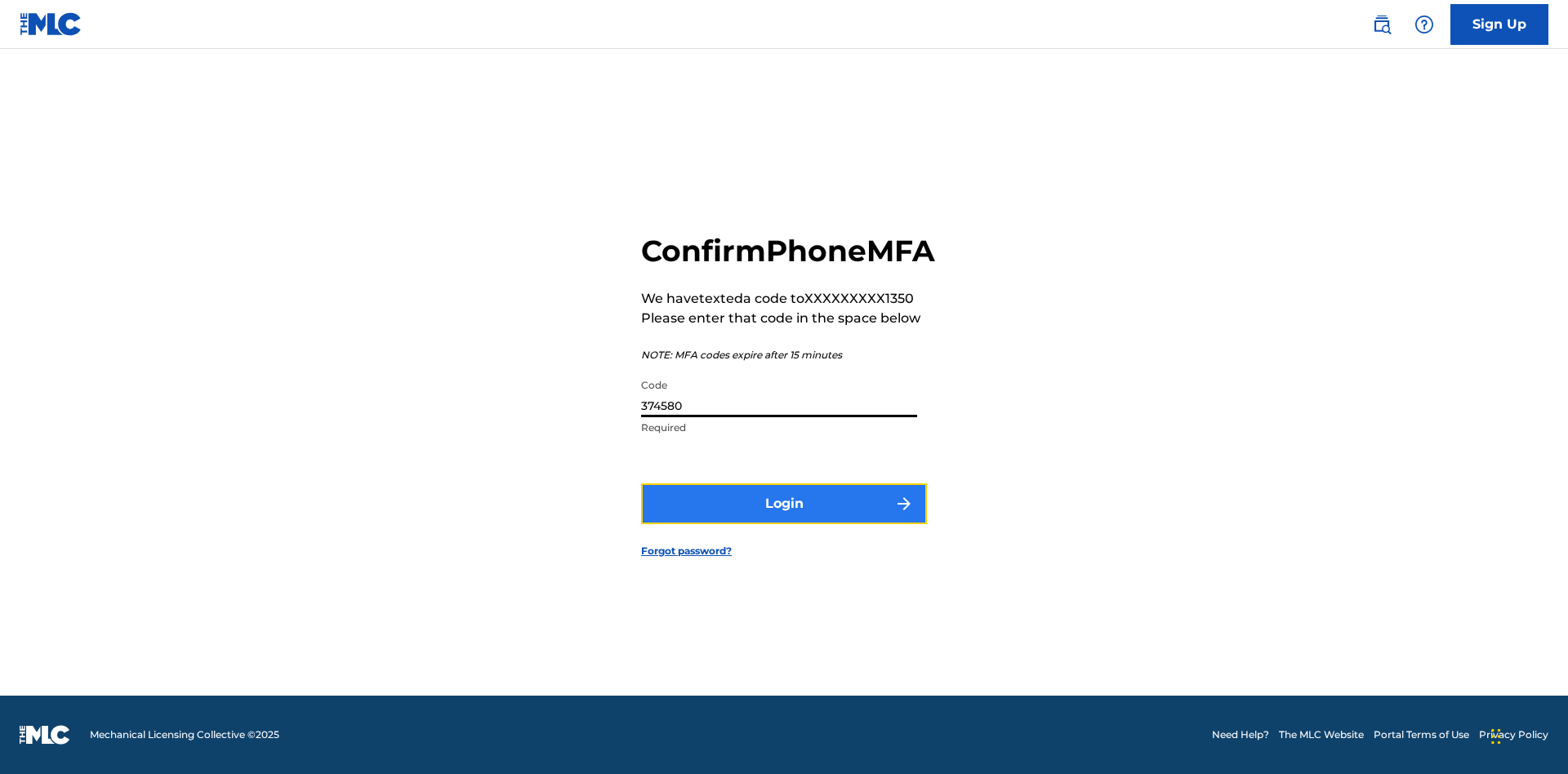
click at [784, 521] on button "Login" at bounding box center [784, 503] width 286 height 40
